Goal: Transaction & Acquisition: Purchase product/service

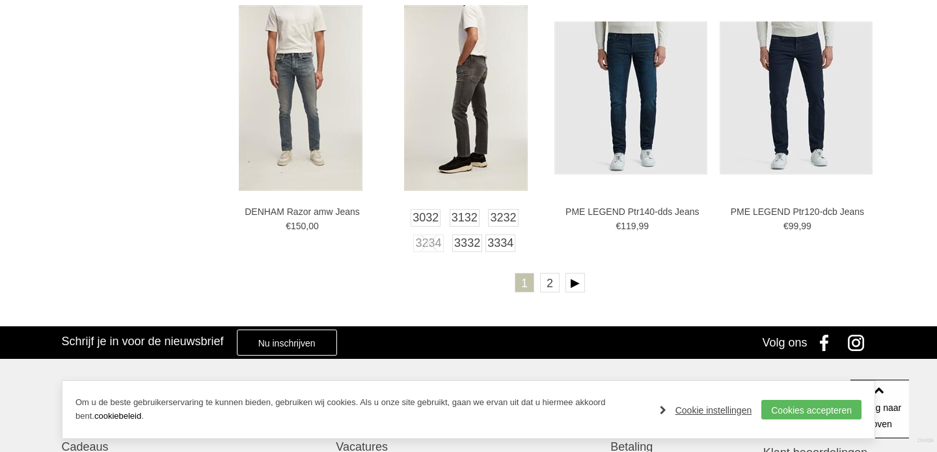
scroll to position [2385, 0]
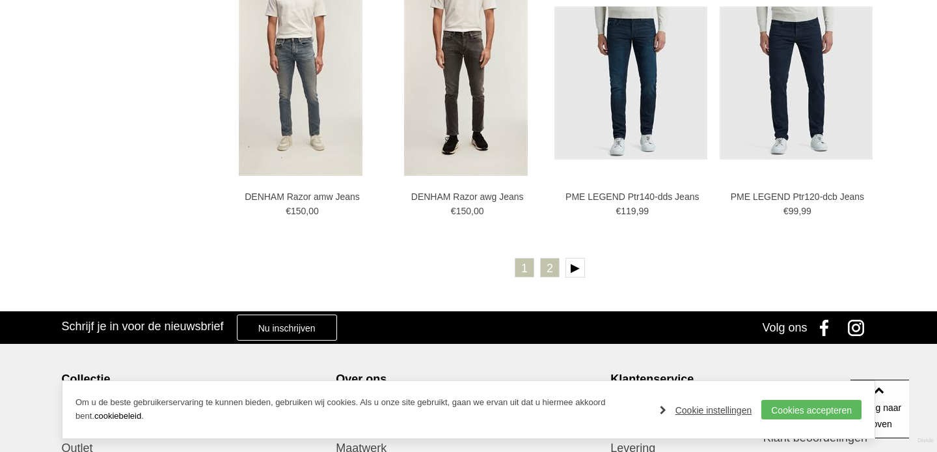
click at [552, 262] on link "2" at bounding box center [550, 268] width 20 height 20
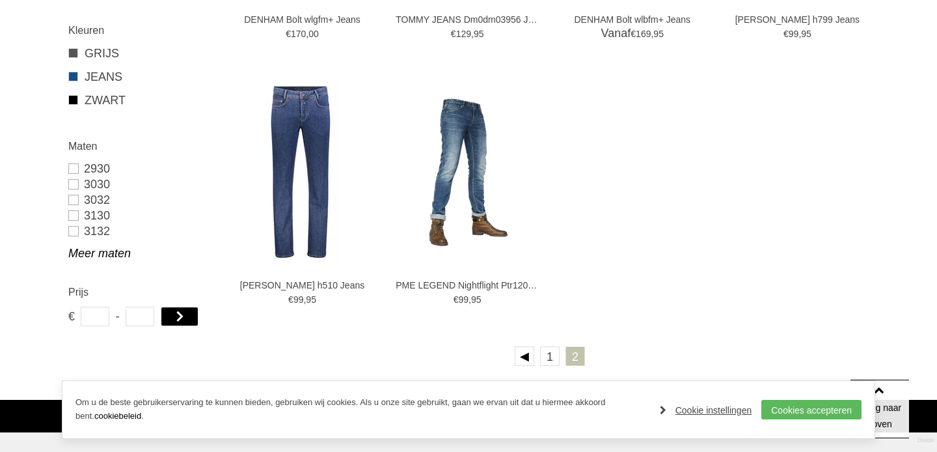
scroll to position [683, 0]
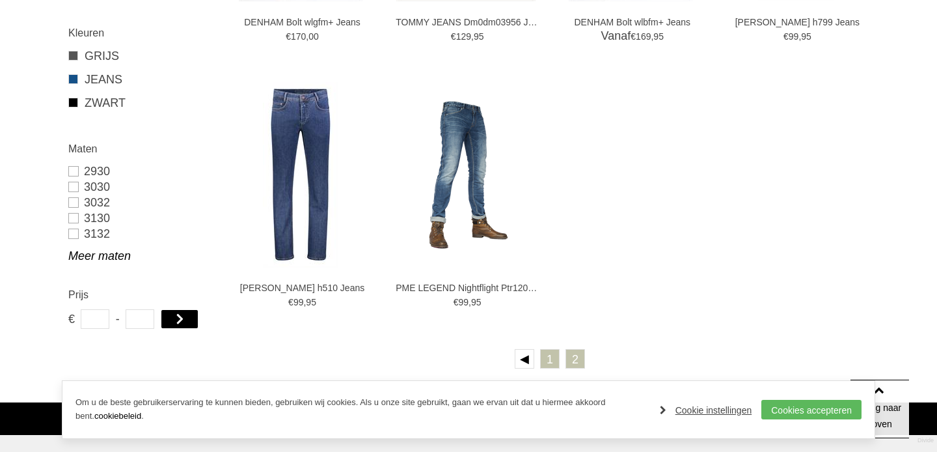
click at [553, 364] on link "1" at bounding box center [550, 359] width 20 height 20
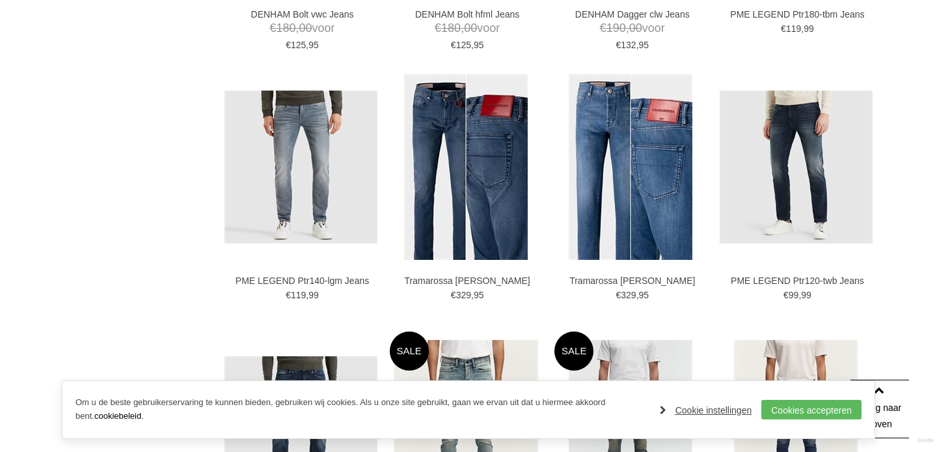
scroll to position [1790, 0]
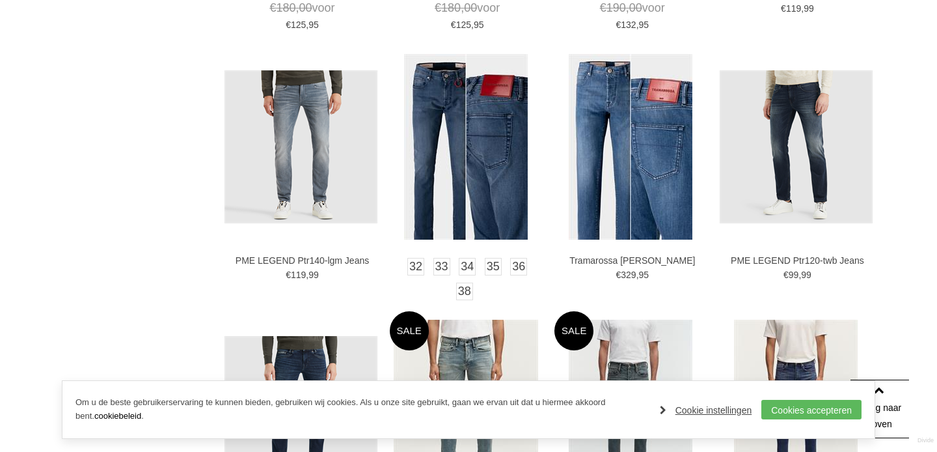
click at [500, 144] on img at bounding box center [466, 146] width 124 height 185
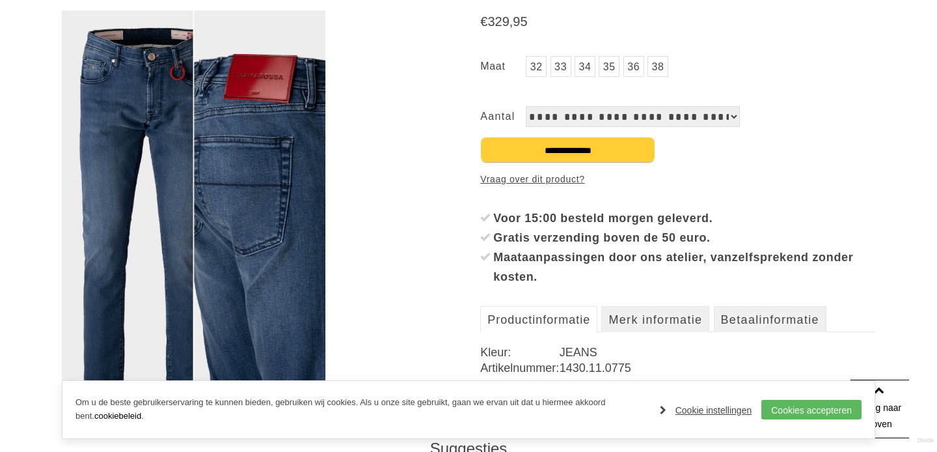
scroll to position [227, 0]
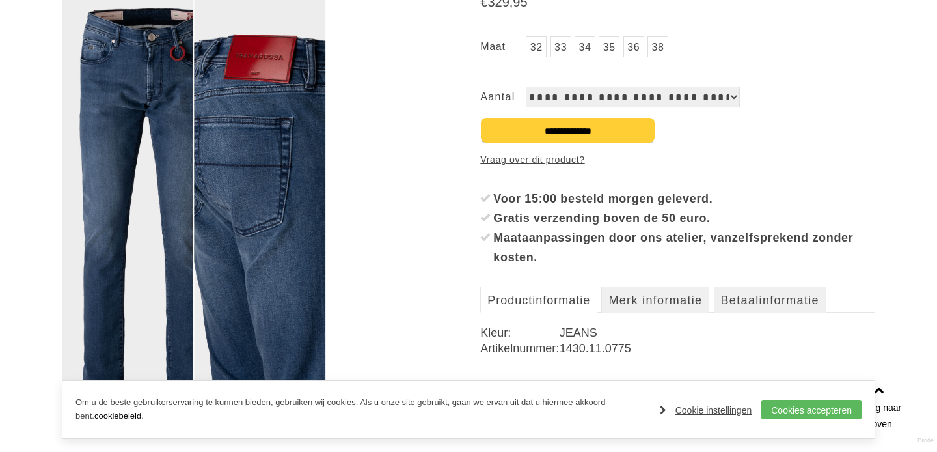
click at [153, 178] on img at bounding box center [194, 188] width 264 height 395
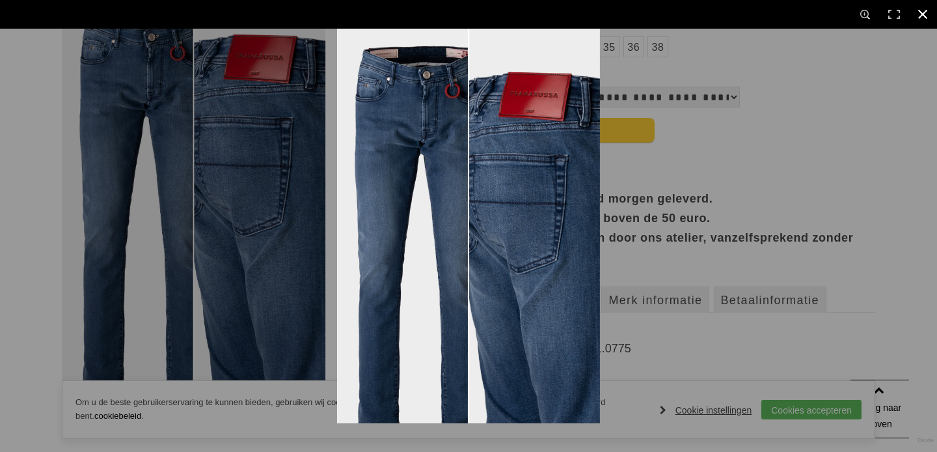
click at [220, 172] on div at bounding box center [468, 226] width 937 height 452
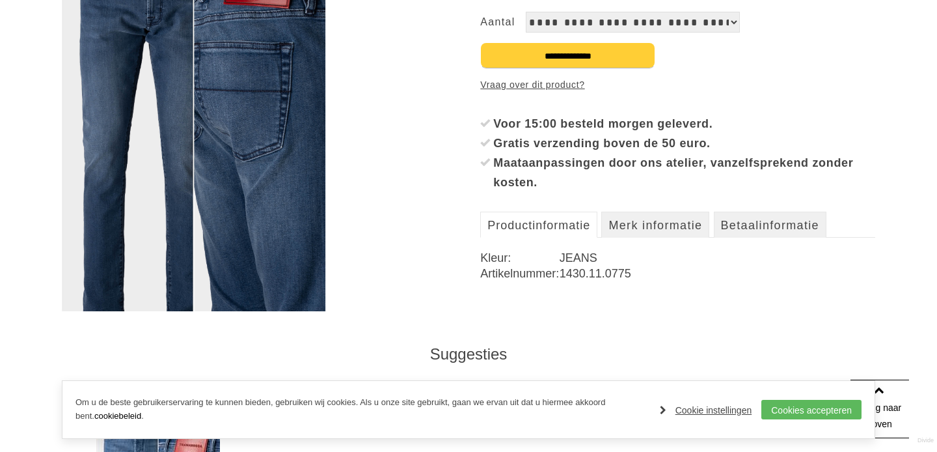
scroll to position [340, 0]
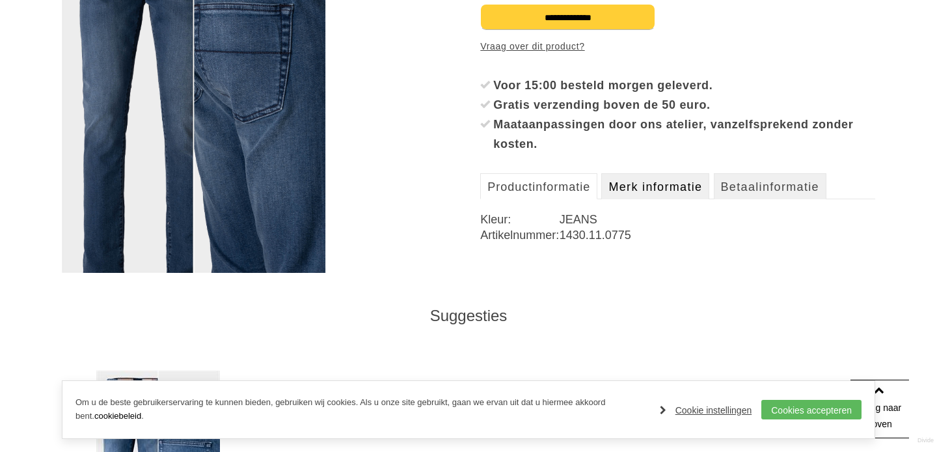
click at [634, 178] on link "Merk informatie" at bounding box center [655, 186] width 108 height 26
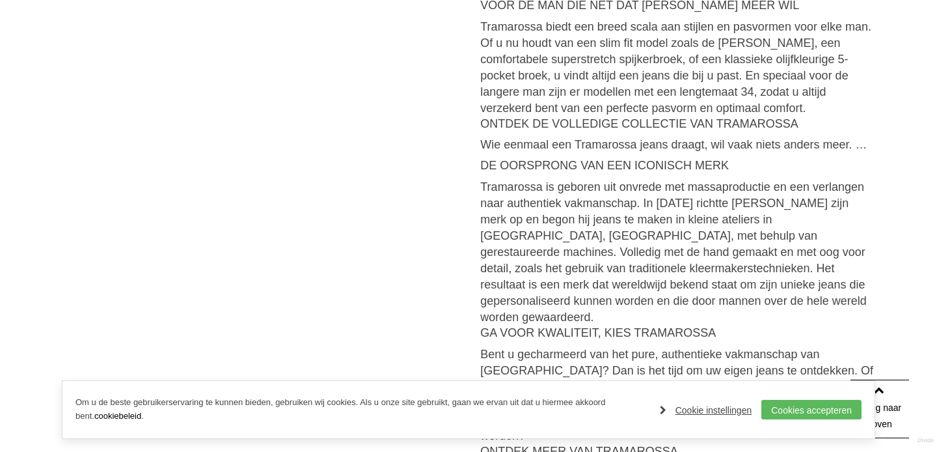
scroll to position [1135, 0]
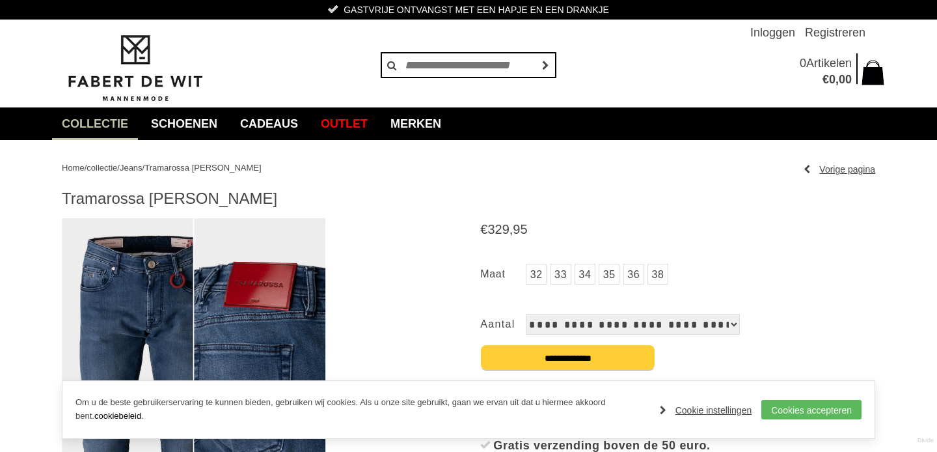
scroll to position [0, 0]
click at [151, 75] on img at bounding box center [135, 68] width 146 height 70
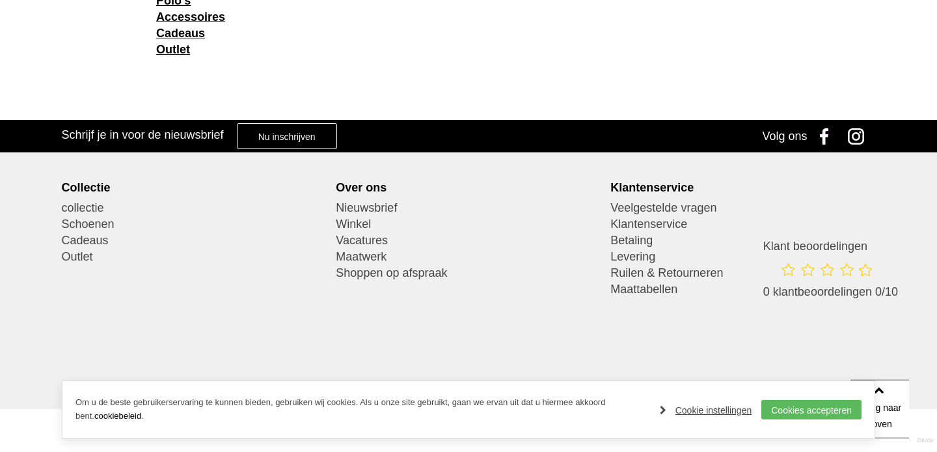
scroll to position [2024, 0]
